Goal: Find specific fact: Find contact information

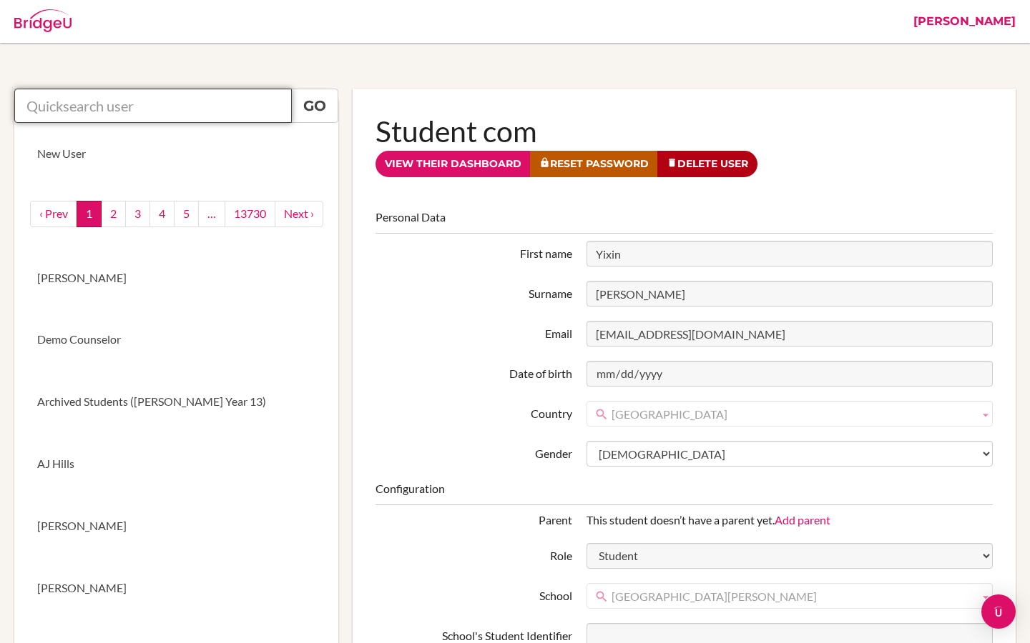
click at [154, 121] on input "text" at bounding box center [152, 106] width 277 height 34
click at [181, 113] on input "text" at bounding box center [152, 106] width 277 height 34
paste input "yaw.fosukorankye@icsghana.info."
type input "[EMAIL_ADDRESS][DOMAIN_NAME]"
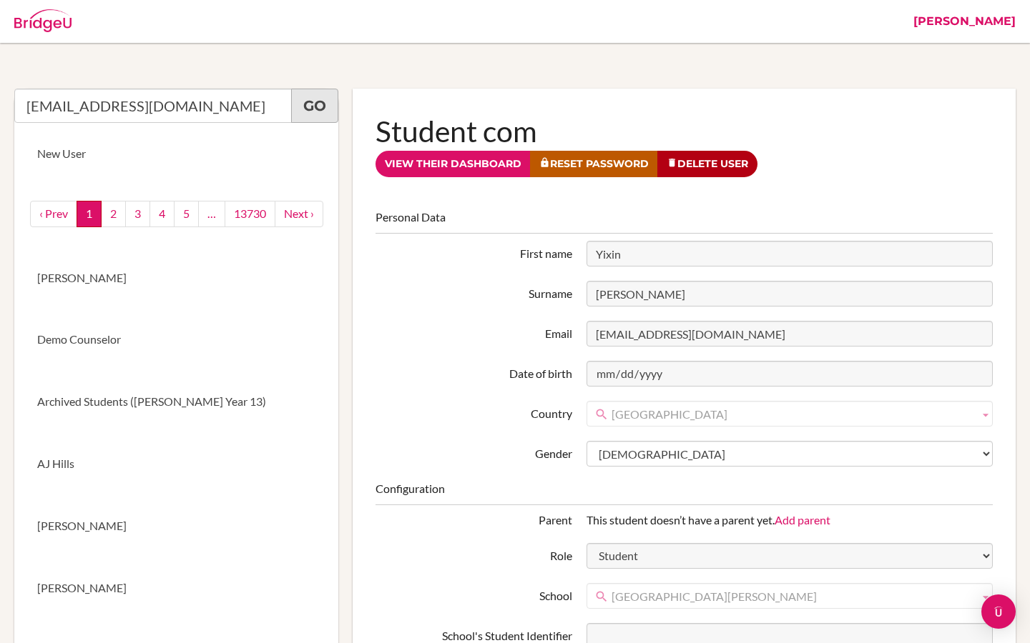
click at [322, 109] on link "Go" at bounding box center [314, 106] width 47 height 34
click at [1012, 24] on link "[PERSON_NAME]" at bounding box center [964, 21] width 117 height 43
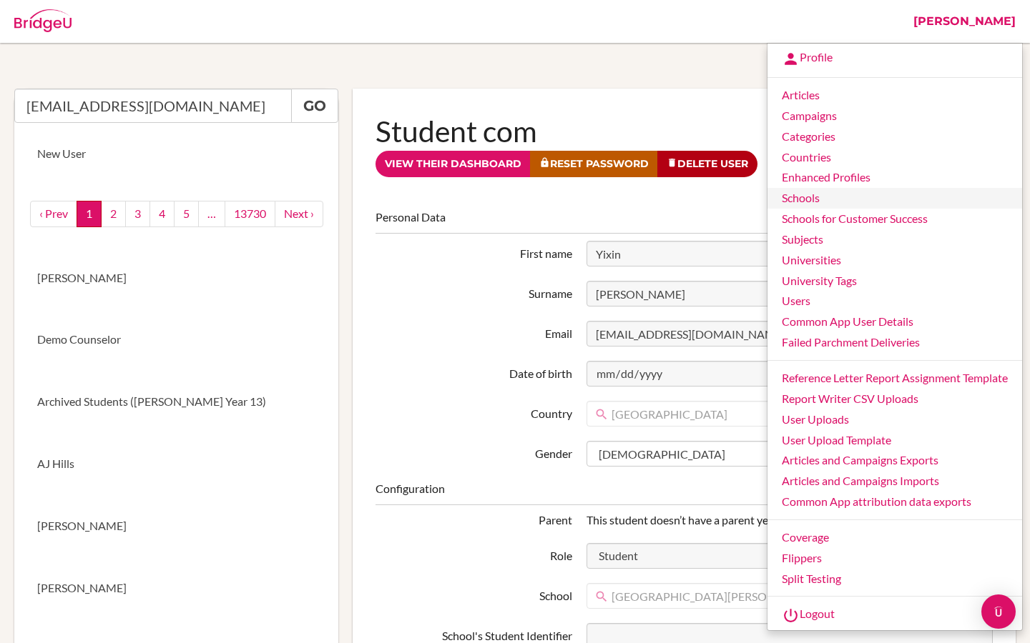
click at [816, 200] on link "Schools" at bounding box center [894, 198] width 255 height 21
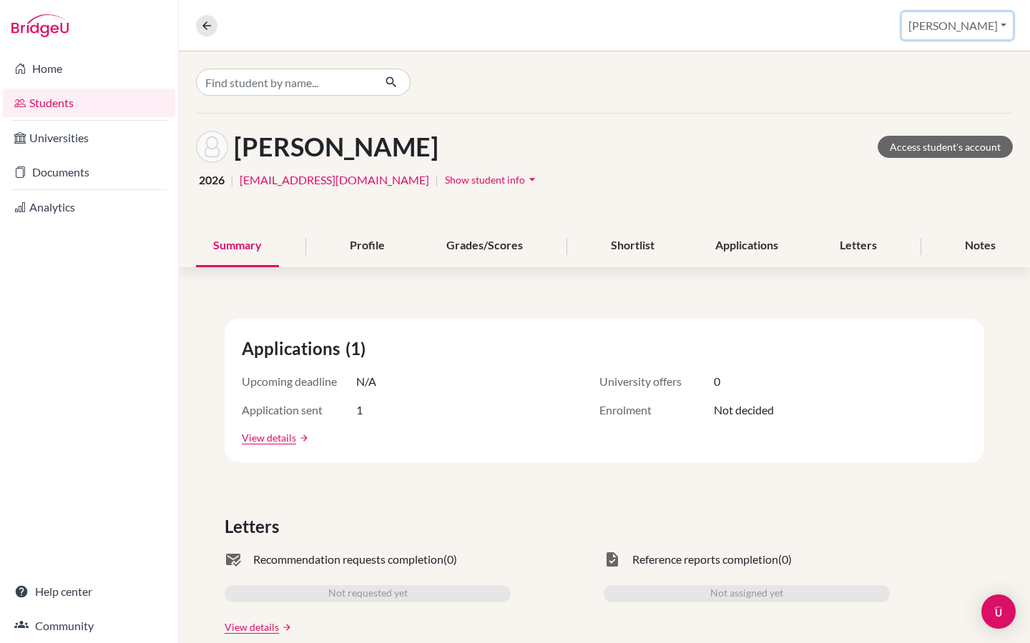
click at [982, 26] on button "[PERSON_NAME]" at bounding box center [957, 25] width 111 height 27
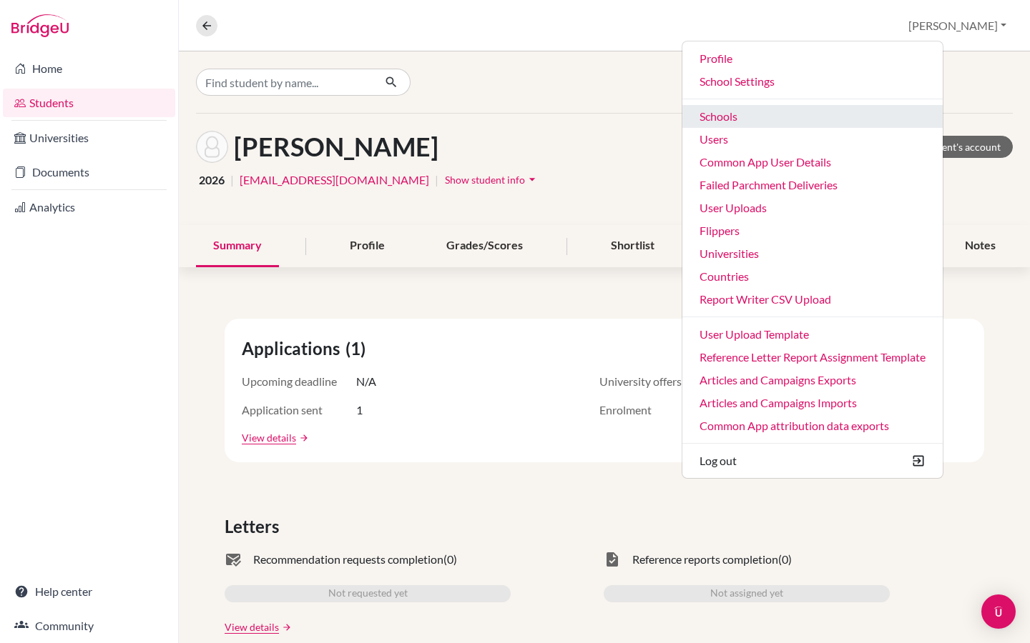
click at [817, 124] on link "Schools" at bounding box center [812, 116] width 260 height 23
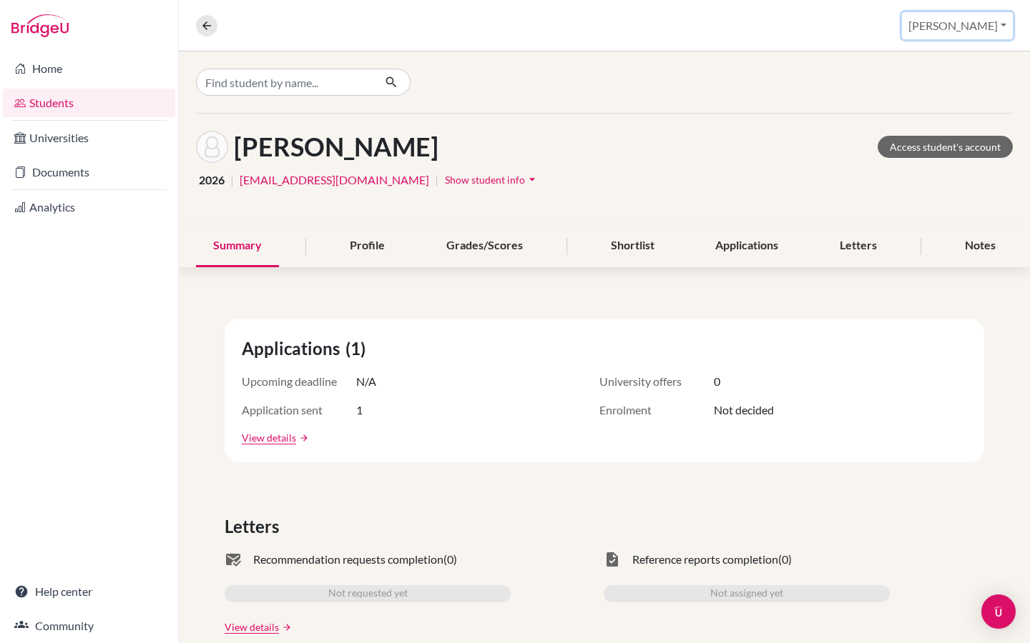
click at [991, 27] on button "[PERSON_NAME]" at bounding box center [957, 25] width 111 height 27
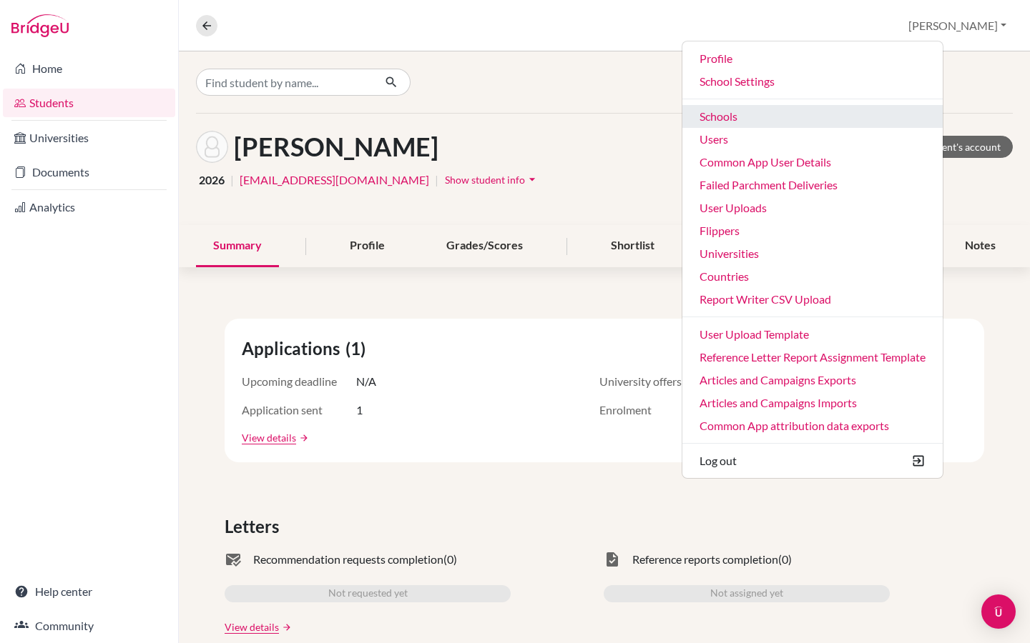
click at [836, 114] on link "Schools" at bounding box center [812, 116] width 260 height 23
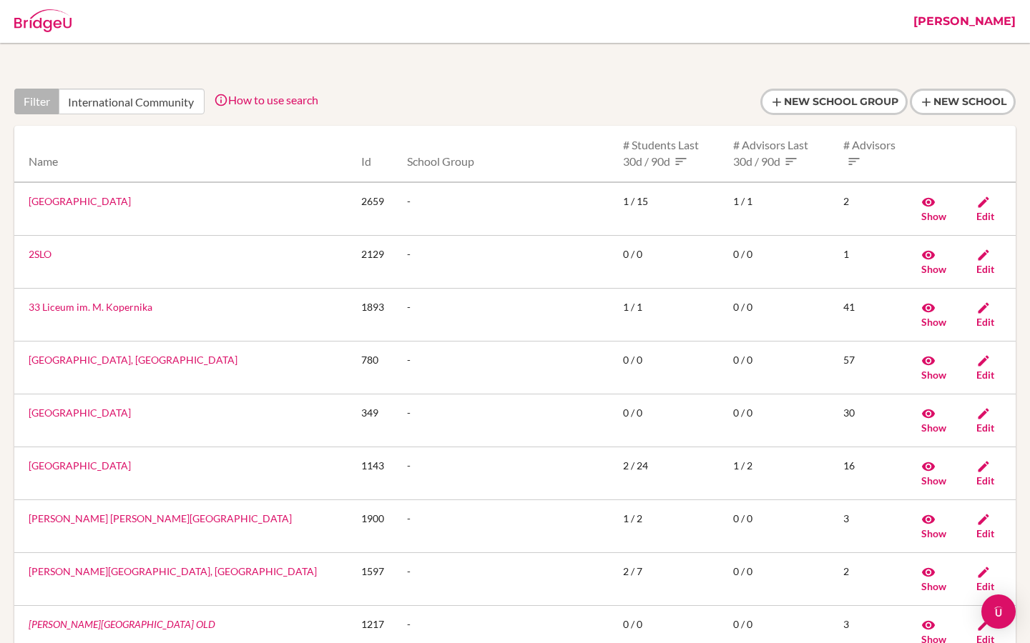
scroll to position [0, 81]
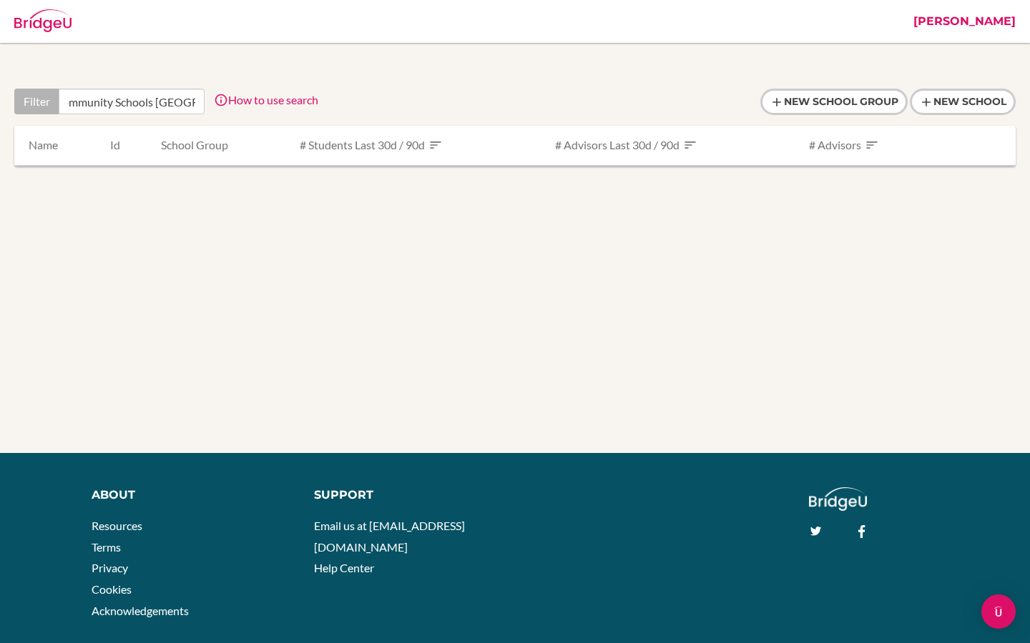
drag, startPoint x: 157, startPoint y: 101, endPoint x: 209, endPoint y: 102, distance: 52.2
click at [209, 102] on div "Filter International Community Schools Ghana How to use search Filter by school…" at bounding box center [166, 102] width 304 height 26
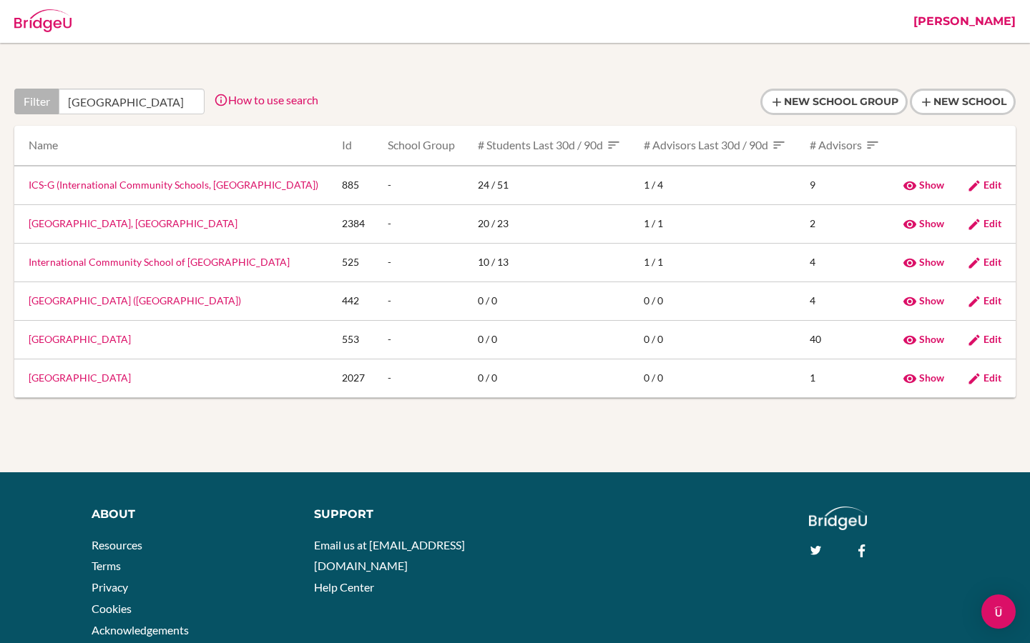
scroll to position [0, 41]
type input "International Community School"
click at [214, 184] on link "ICS-G (International Community Schools, Ghana)" at bounding box center [174, 185] width 290 height 12
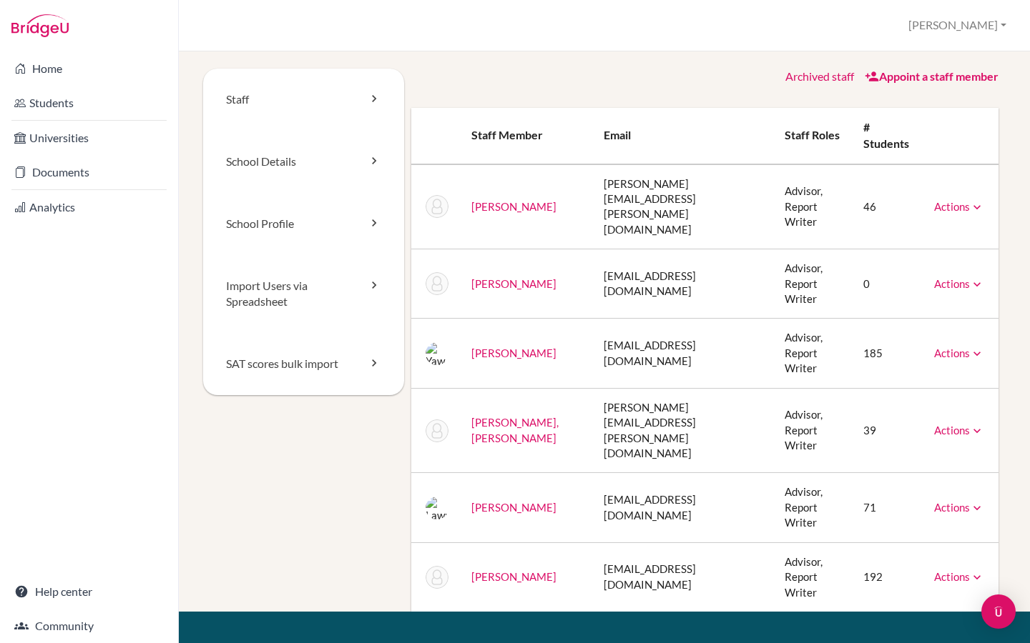
drag, startPoint x: 569, startPoint y: 302, endPoint x: 742, endPoint y: 302, distance: 173.0
click at [742, 319] on td "[EMAIL_ADDRESS][DOMAIN_NAME]" at bounding box center [682, 353] width 181 height 69
drag, startPoint x: 495, startPoint y: 312, endPoint x: 470, endPoint y: 294, distance: 30.8
click at [470, 319] on td "[PERSON_NAME]" at bounding box center [526, 353] width 132 height 69
copy link "[PERSON_NAME]"
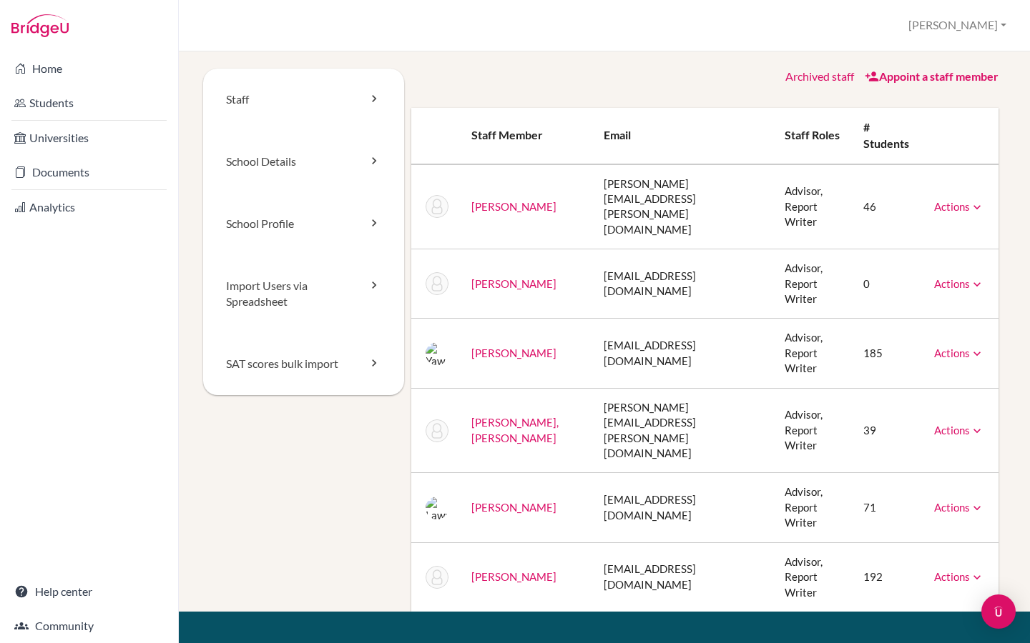
click at [943, 347] on link "Actions" at bounding box center [959, 353] width 50 height 13
drag, startPoint x: 726, startPoint y: 304, endPoint x: 570, endPoint y: 305, distance: 156.6
click at [592, 319] on td "[EMAIL_ADDRESS][DOMAIN_NAME]" at bounding box center [682, 353] width 181 height 69
copy td "[EMAIL_ADDRESS][DOMAIN_NAME]"
